Goal: Check status: Check status

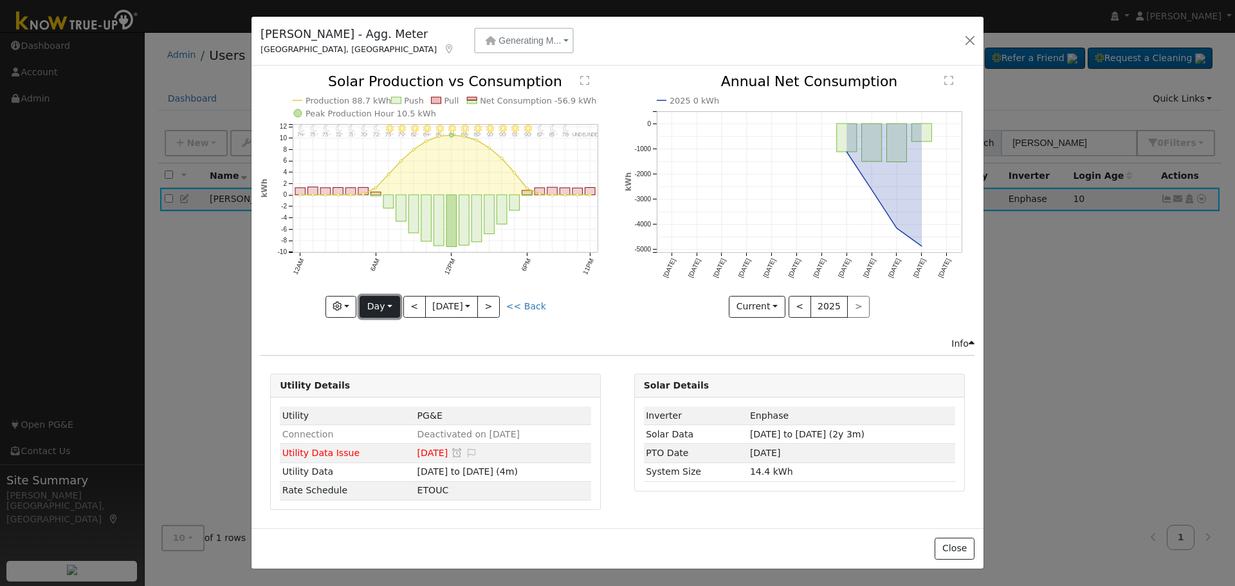
click at [387, 306] on button "Day" at bounding box center [380, 307] width 40 height 22
click at [388, 387] on link "Year" at bounding box center [404, 387] width 89 height 18
type input "[DATE]"
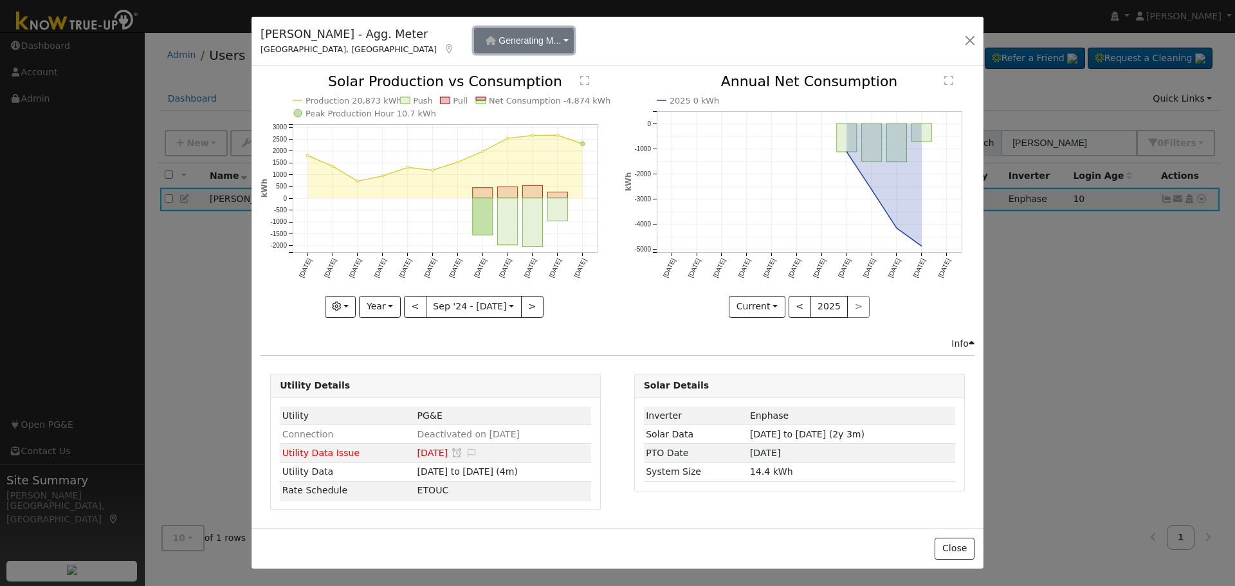
click at [508, 42] on button "Generating M..." at bounding box center [524, 41] width 100 height 26
click at [501, 78] on div "Benefitting Meter" at bounding box center [476, 70] width 101 height 17
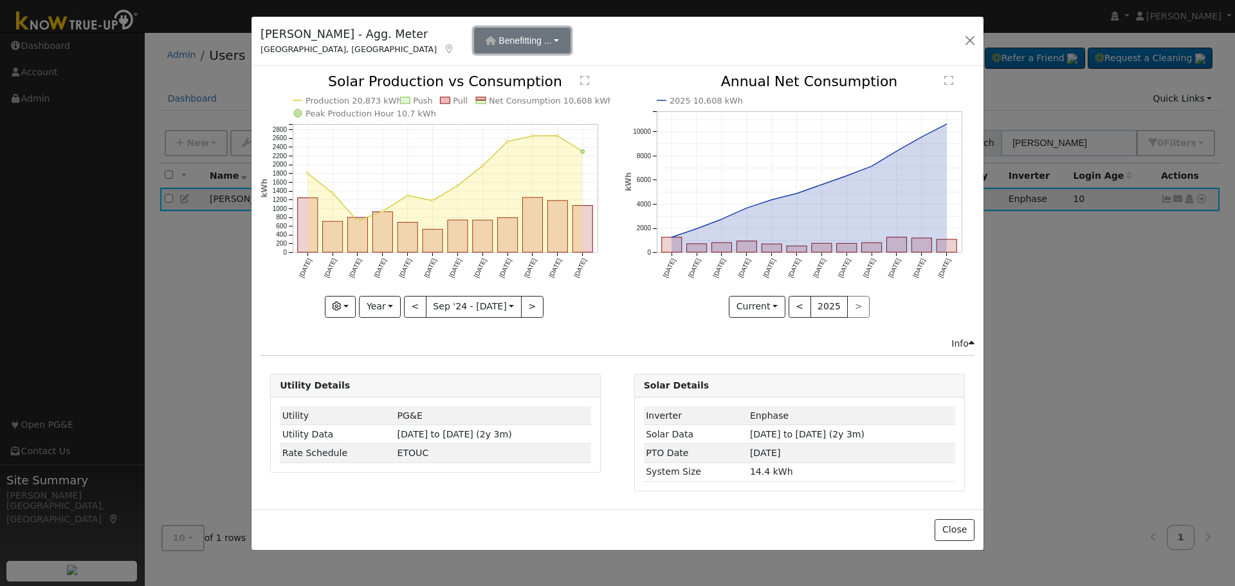
click at [498, 42] on button "Benefitting ..." at bounding box center [522, 41] width 97 height 26
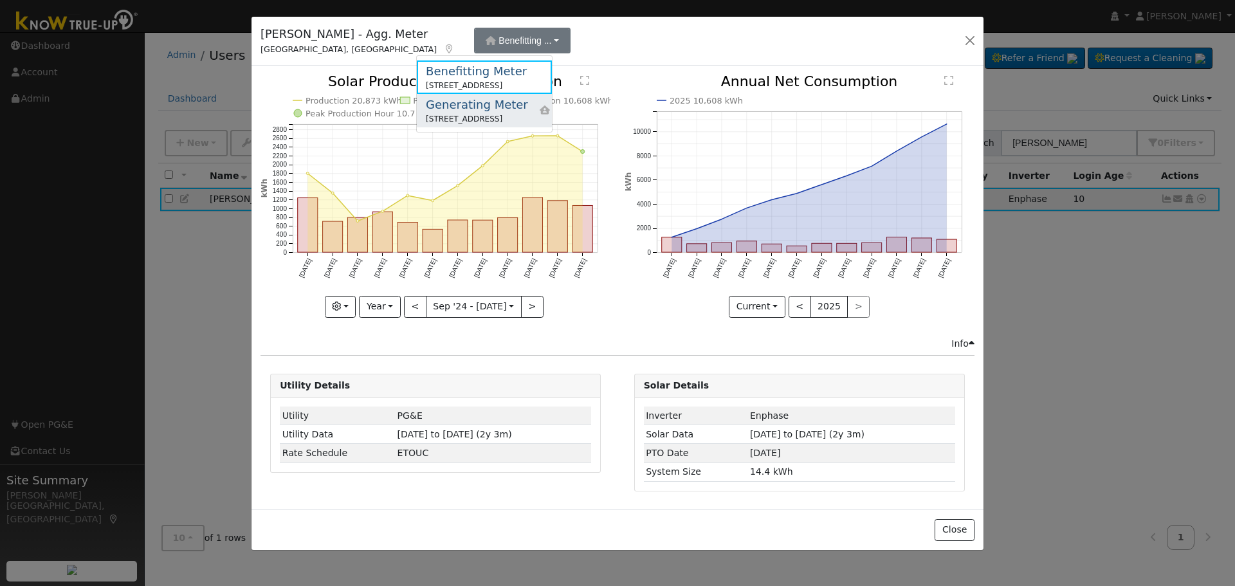
click at [488, 106] on div "Generating Meter" at bounding box center [477, 104] width 102 height 17
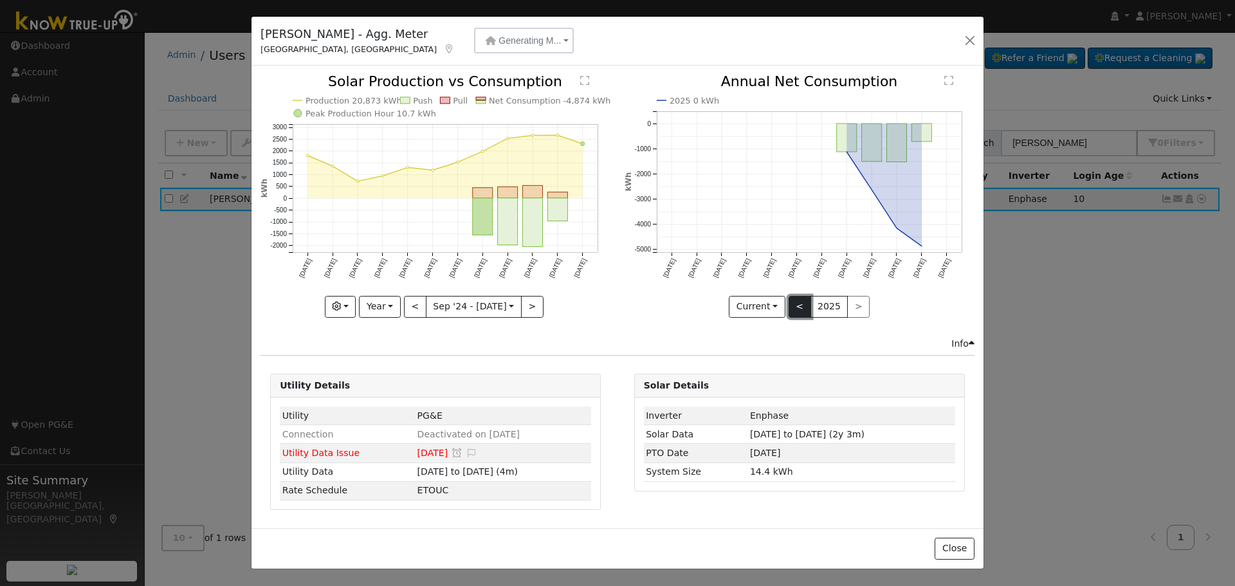
click at [798, 306] on button "<" at bounding box center [800, 307] width 23 height 22
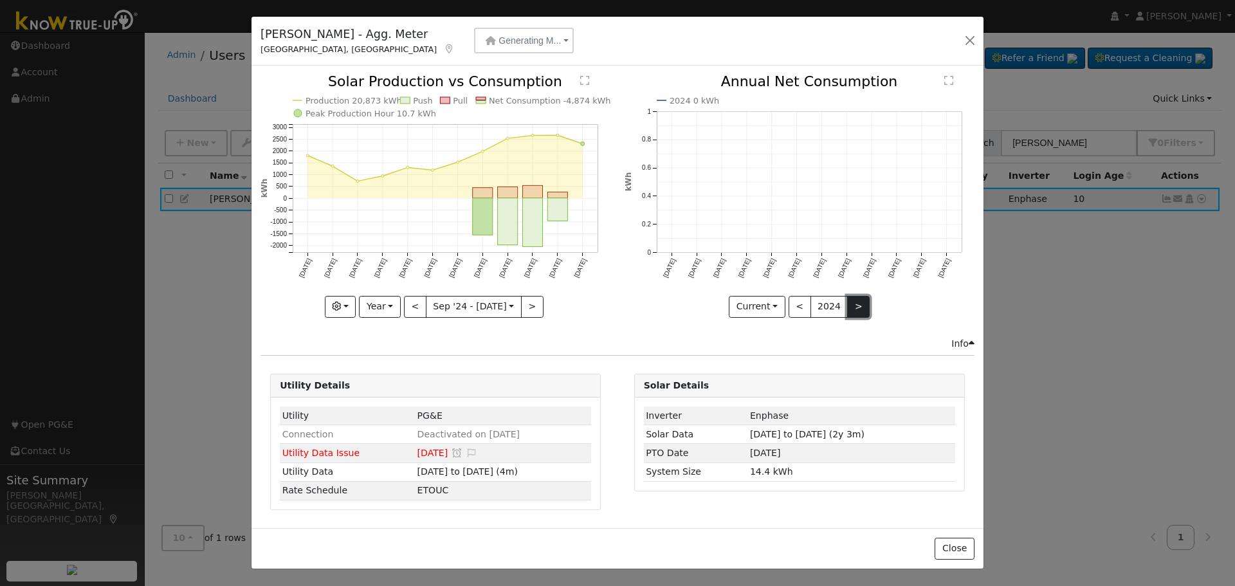
click at [857, 306] on button ">" at bounding box center [858, 307] width 23 height 22
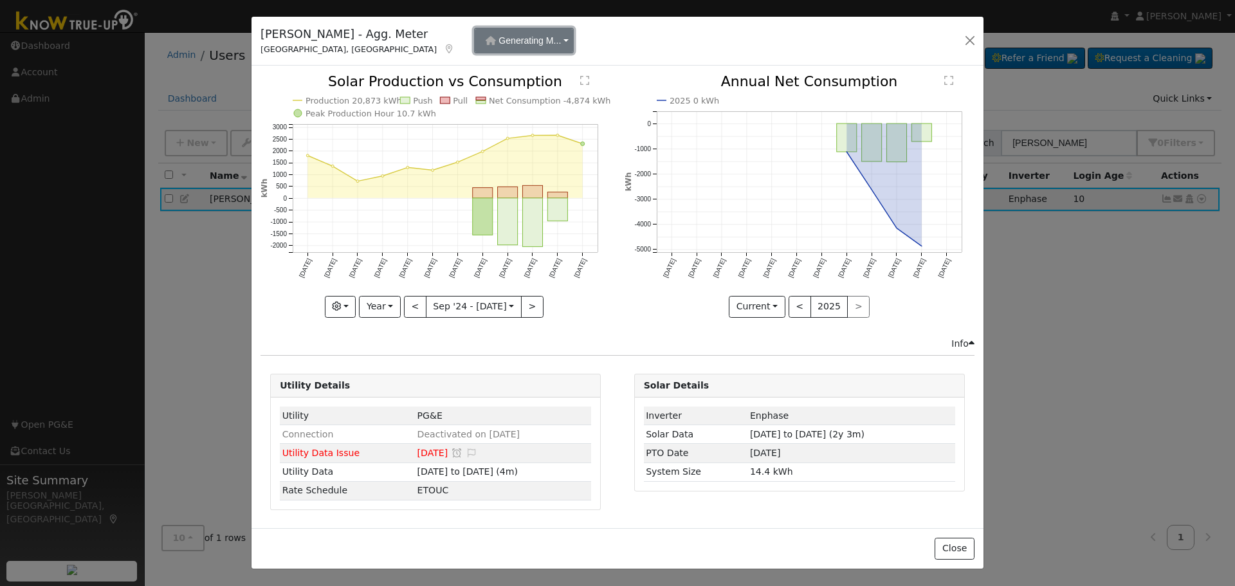
click at [510, 41] on button "Generating M..." at bounding box center [524, 41] width 100 height 26
click at [482, 69] on div "Benefitting Meter" at bounding box center [476, 70] width 101 height 17
